Goal: Transaction & Acquisition: Purchase product/service

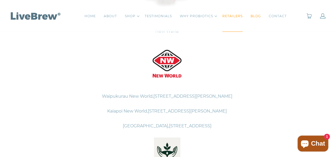
scroll to position [208, 0]
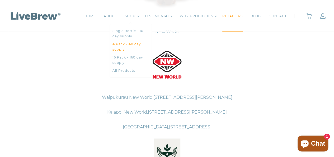
click at [128, 44] on link "4 Pack - 40 day supply" at bounding box center [131, 46] width 36 height 11
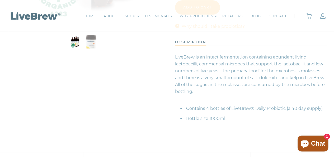
scroll to position [218, 0]
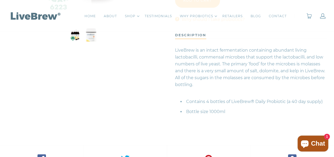
drag, startPoint x: 262, startPoint y: 81, endPoint x: 276, endPoint y: 80, distance: 14.8
click at [276, 80] on p "LiveBrew is an intact fermentation containing abundant living lactobacilli, com…" at bounding box center [251, 67] width 153 height 49
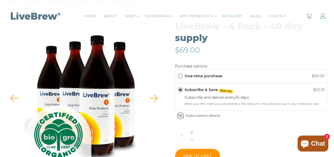
scroll to position [63, 0]
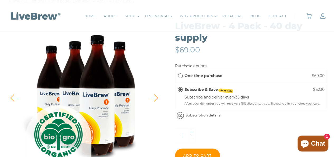
click at [181, 74] on span "One-time purchase" at bounding box center [180, 75] width 5 height 5
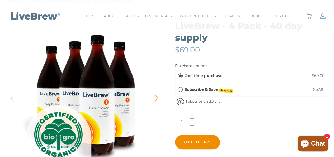
click at [200, 142] on input "Add to cart" at bounding box center [197, 142] width 45 height 14
click at [111, 15] on link "ABOUT" at bounding box center [110, 15] width 13 height 5
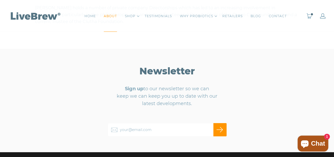
scroll to position [787, 0]
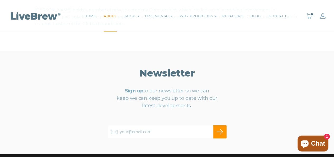
click at [183, 125] on input "your@email.com" at bounding box center [167, 131] width 119 height 13
type input "jamesandrewswill@gmail.com"
click at [219, 125] on input "Subscribe" at bounding box center [219, 131] width 13 height 13
click at [221, 125] on input "Subscribe" at bounding box center [219, 131] width 13 height 13
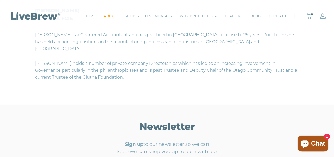
scroll to position [719, 0]
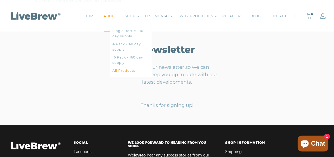
click at [123, 71] on link "All Products" at bounding box center [131, 70] width 36 height 5
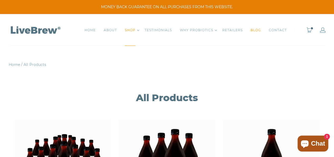
click at [257, 30] on link "BLOG" at bounding box center [256, 29] width 10 height 5
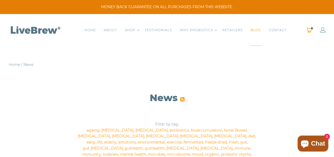
click at [310, 29] on link "1" at bounding box center [309, 30] width 6 height 6
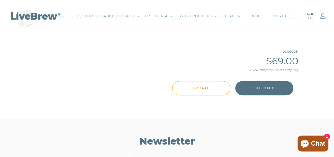
scroll to position [150, 0]
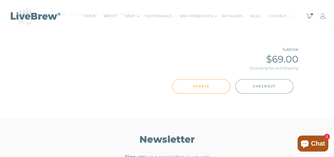
click at [273, 86] on span "Checkout" at bounding box center [264, 86] width 23 height 6
